Goal: Transaction & Acquisition: Purchase product/service

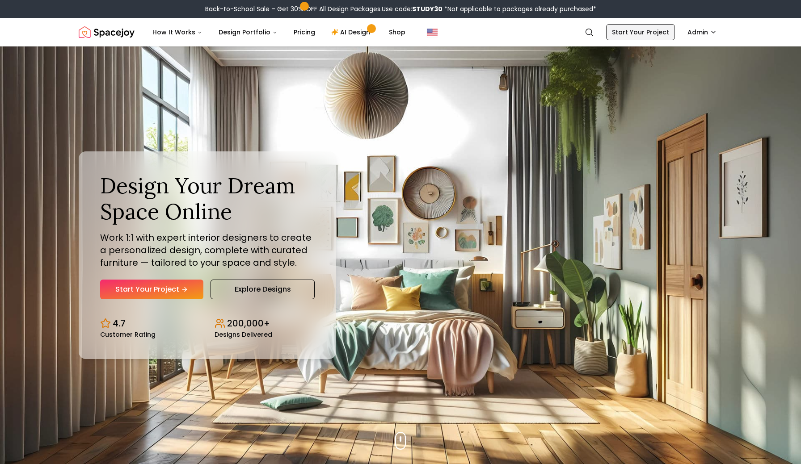
click at [631, 27] on link "Start Your Project" at bounding box center [640, 32] width 69 height 16
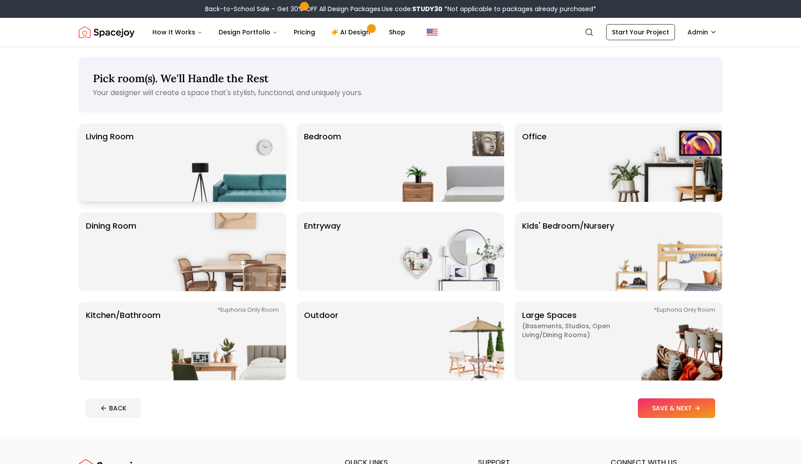
click at [223, 138] on img at bounding box center [229, 162] width 114 height 79
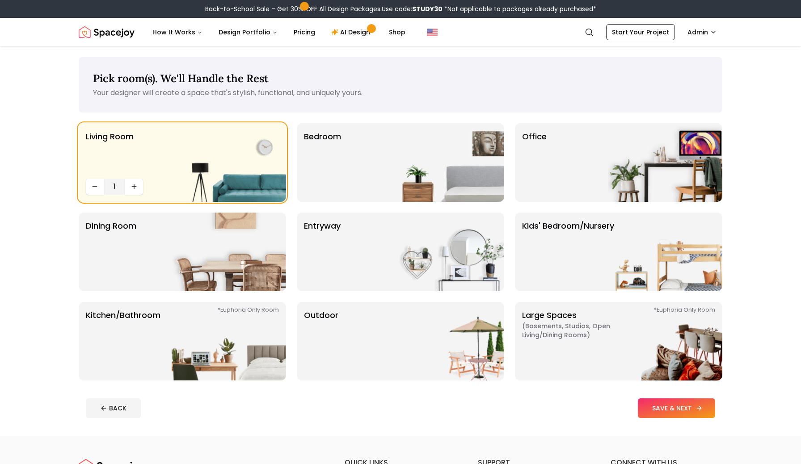
click at [669, 408] on button "SAVE & NEXT" at bounding box center [676, 409] width 77 height 20
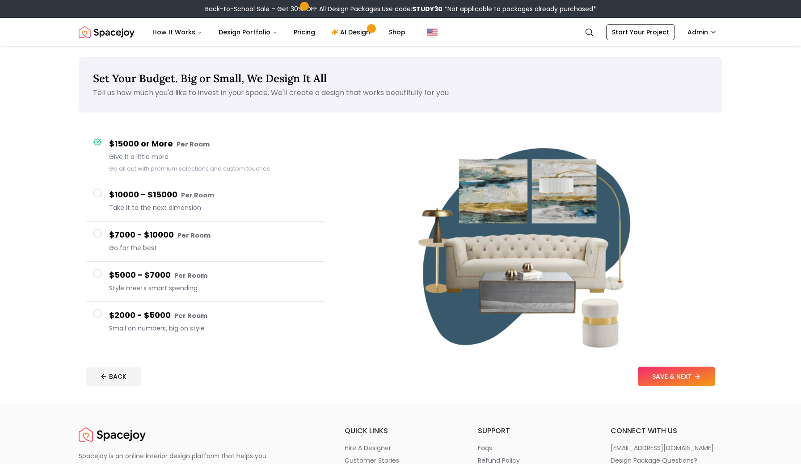
click at [201, 207] on span "Take it to the next dimension" at bounding box center [213, 207] width 208 height 9
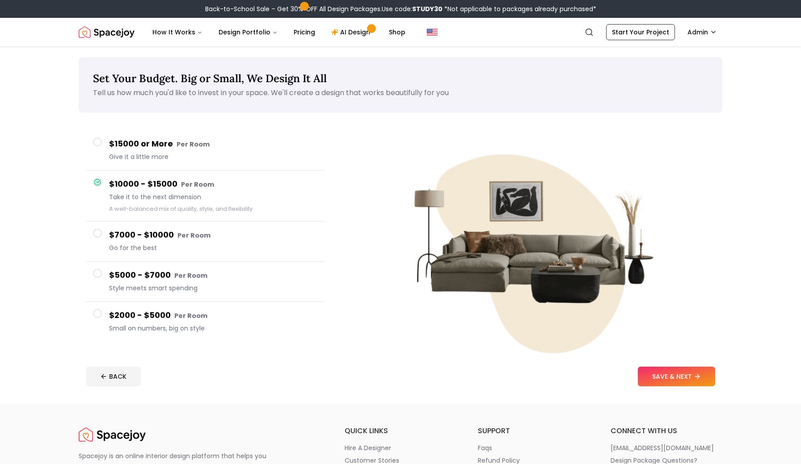
click at [677, 387] on footer "BACK SAVE & NEXT" at bounding box center [400, 377] width 643 height 34
click at [685, 379] on button "SAVE & NEXT" at bounding box center [676, 377] width 77 height 20
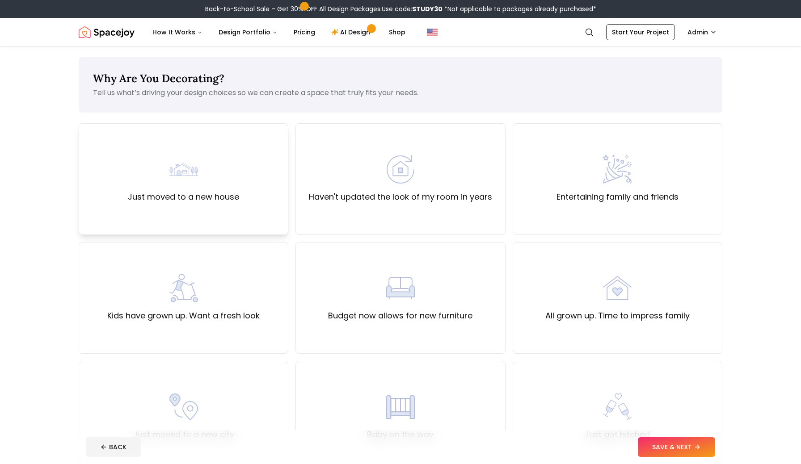
click at [200, 227] on div "Just moved to a new house" at bounding box center [184, 179] width 210 height 112
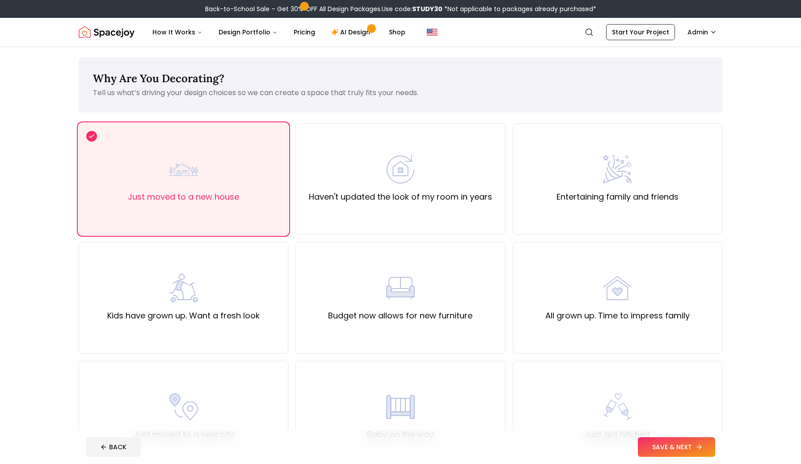
click at [661, 449] on button "SAVE & NEXT" at bounding box center [676, 447] width 77 height 20
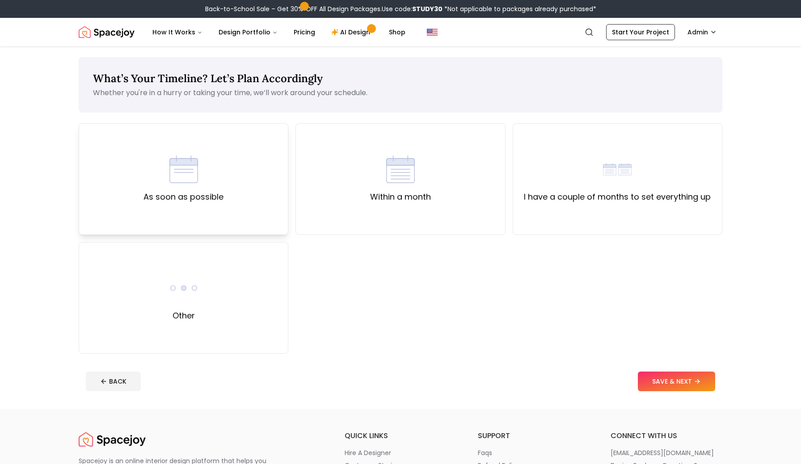
click at [228, 194] on div "As soon as possible" at bounding box center [184, 179] width 210 height 112
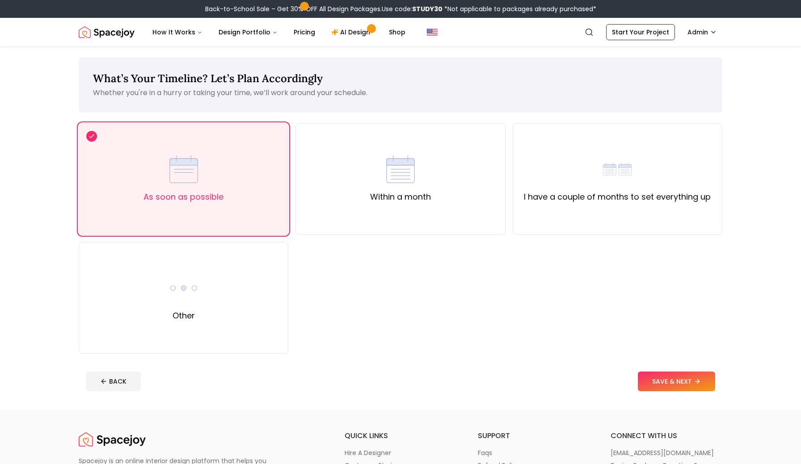
click at [683, 371] on footer "BACK SAVE & NEXT" at bounding box center [400, 382] width 643 height 34
click at [669, 373] on button "SAVE & NEXT" at bounding box center [676, 382] width 77 height 20
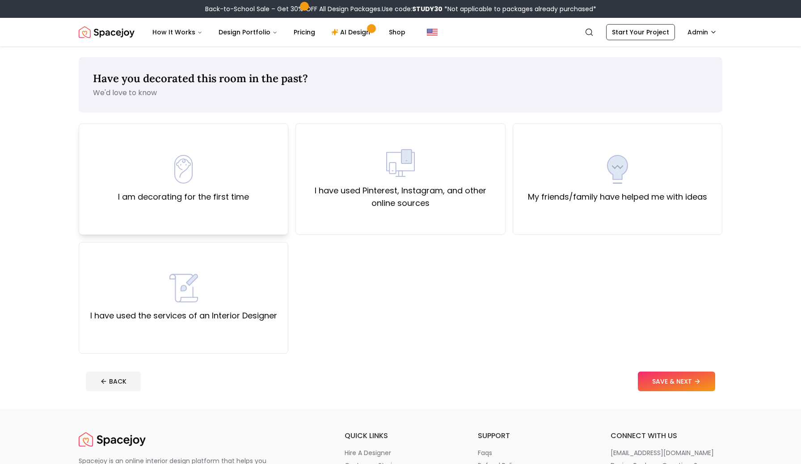
click at [246, 211] on div "I am decorating for the first time" at bounding box center [184, 179] width 210 height 112
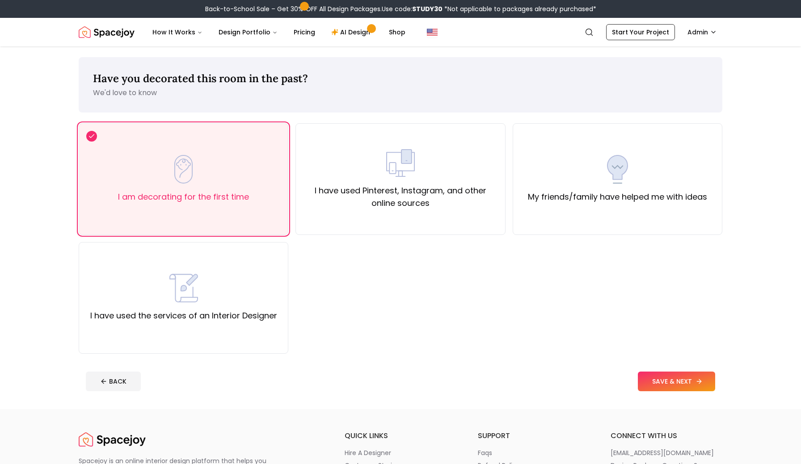
click at [669, 380] on button "SAVE & NEXT" at bounding box center [676, 382] width 77 height 20
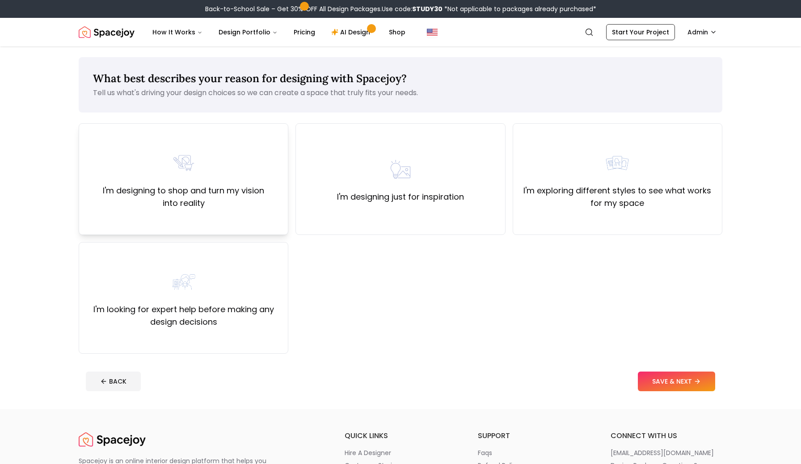
click at [224, 189] on label "I'm designing to shop and turn my vision into reality" at bounding box center [183, 197] width 194 height 25
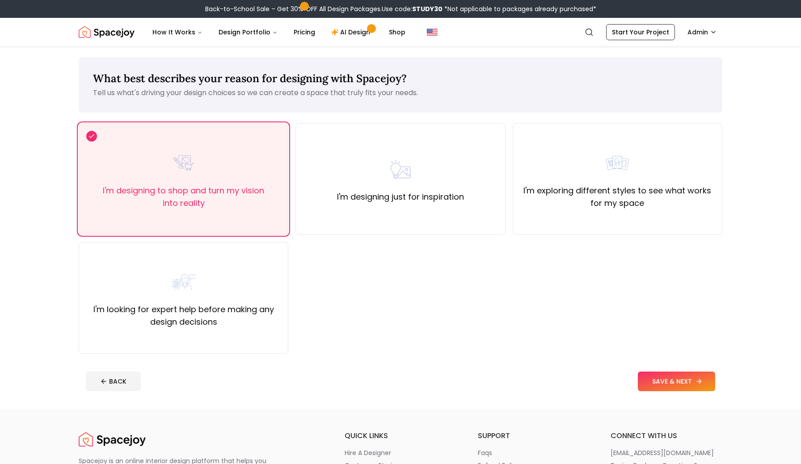
click at [668, 389] on button "SAVE & NEXT" at bounding box center [676, 382] width 77 height 20
